Goal: Task Accomplishment & Management: Use online tool/utility

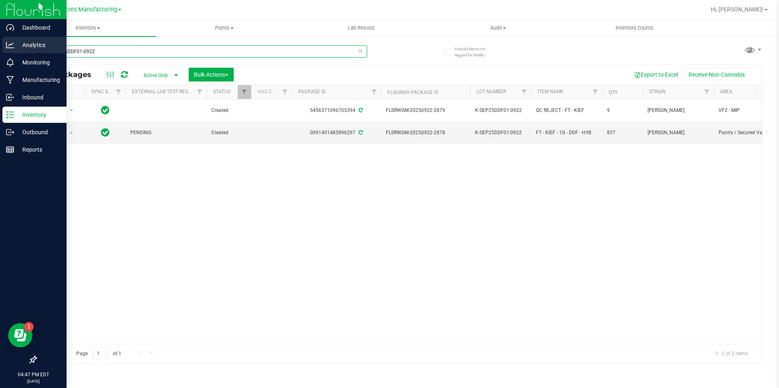
drag, startPoint x: 182, startPoint y: 49, endPoint x: 5, endPoint y: 45, distance: 177.3
click at [5, 45] on div "Dashboard Analytics Monitoring Manufacturing Inbound Inventory Outbound Reports…" at bounding box center [389, 194] width 779 height 388
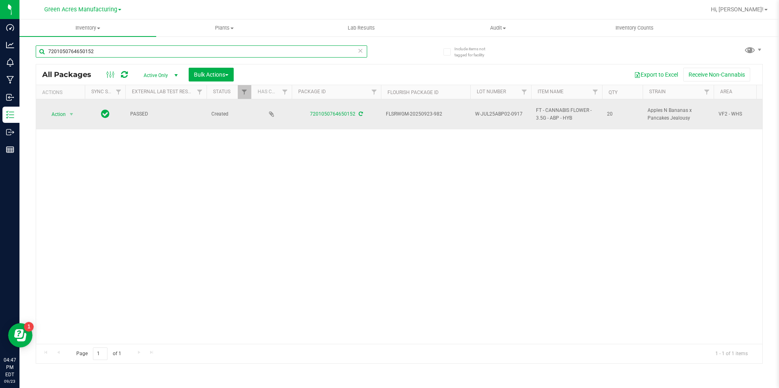
type input "7201050764650152"
click at [58, 110] on span "Action" at bounding box center [55, 114] width 22 height 11
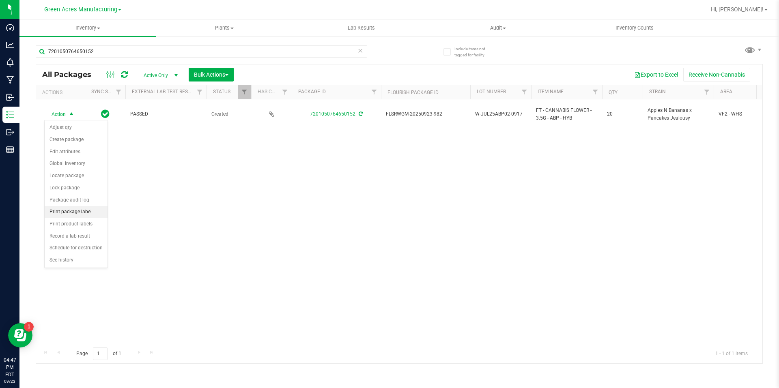
click at [86, 209] on li "Print package label" at bounding box center [76, 212] width 63 height 12
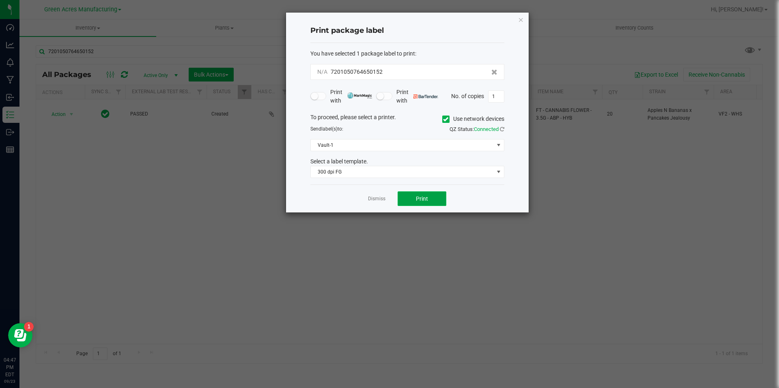
click at [406, 203] on button "Print" at bounding box center [421, 198] width 49 height 15
